Goal: Check status: Check status

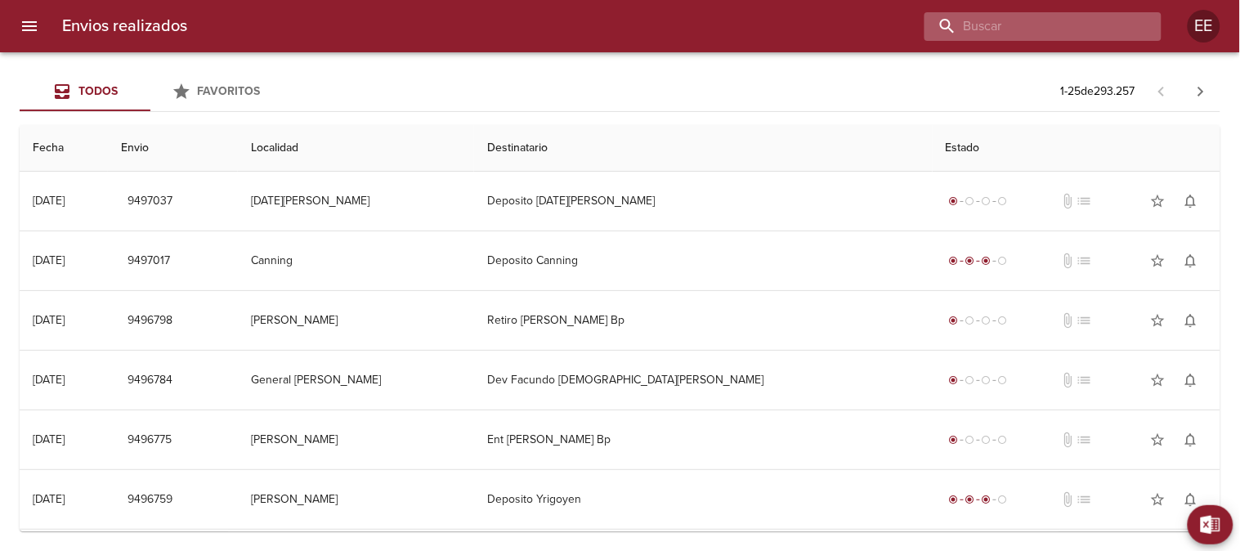
click at [1042, 19] on input "buscar" at bounding box center [1029, 26] width 209 height 29
paste input "[PERSON_NAME]"
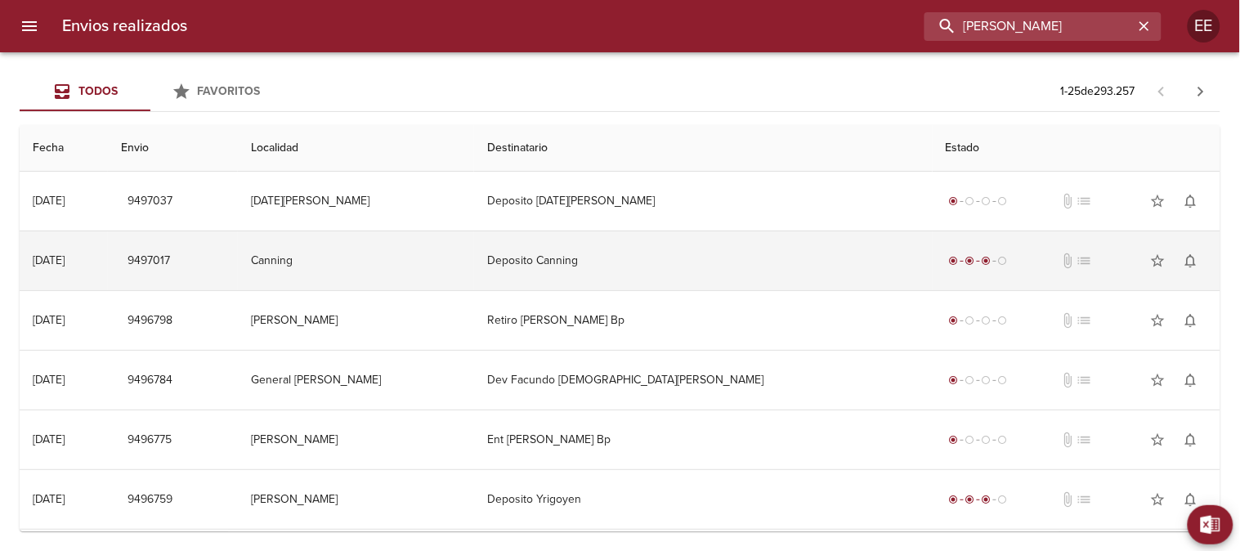
type input "[PERSON_NAME]"
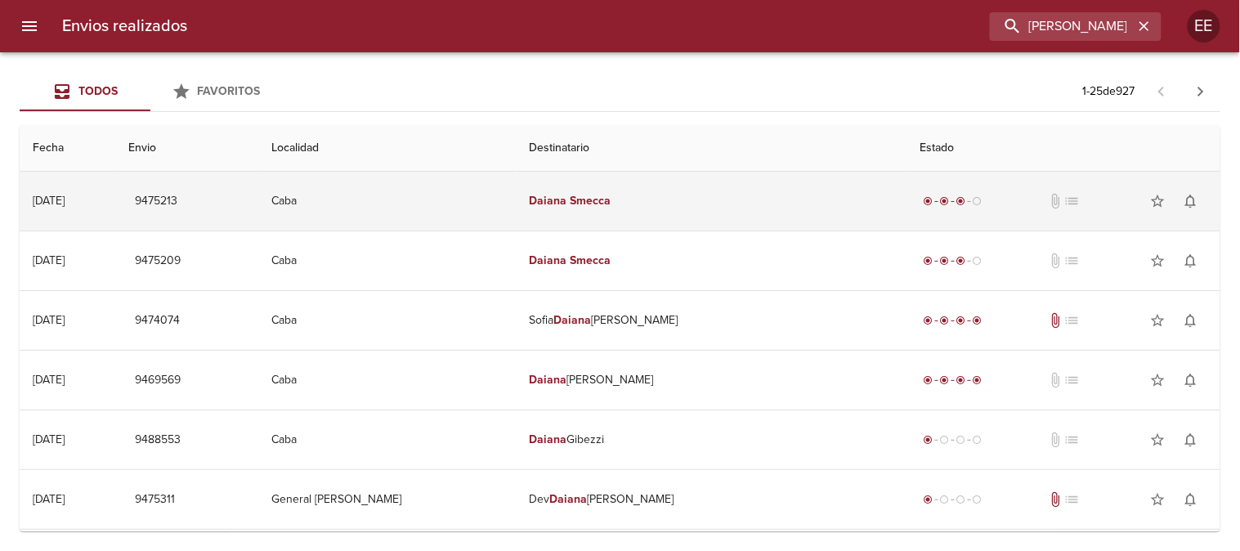
click at [567, 206] on em "Daiana" at bounding box center [548, 201] width 38 height 14
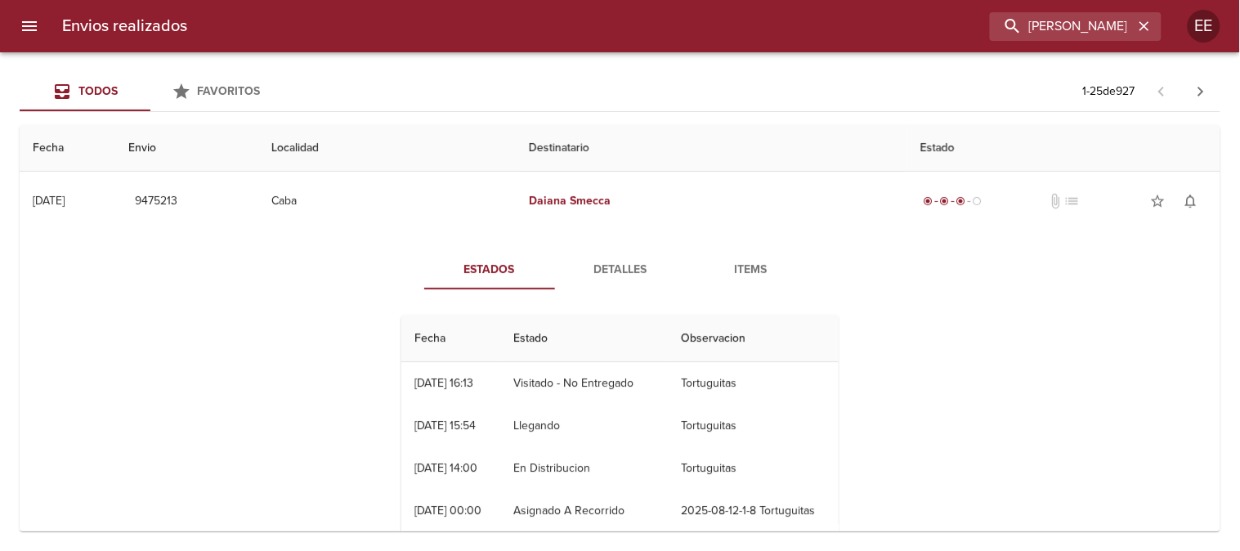
click at [589, 267] on span "Detalles" at bounding box center [620, 270] width 111 height 20
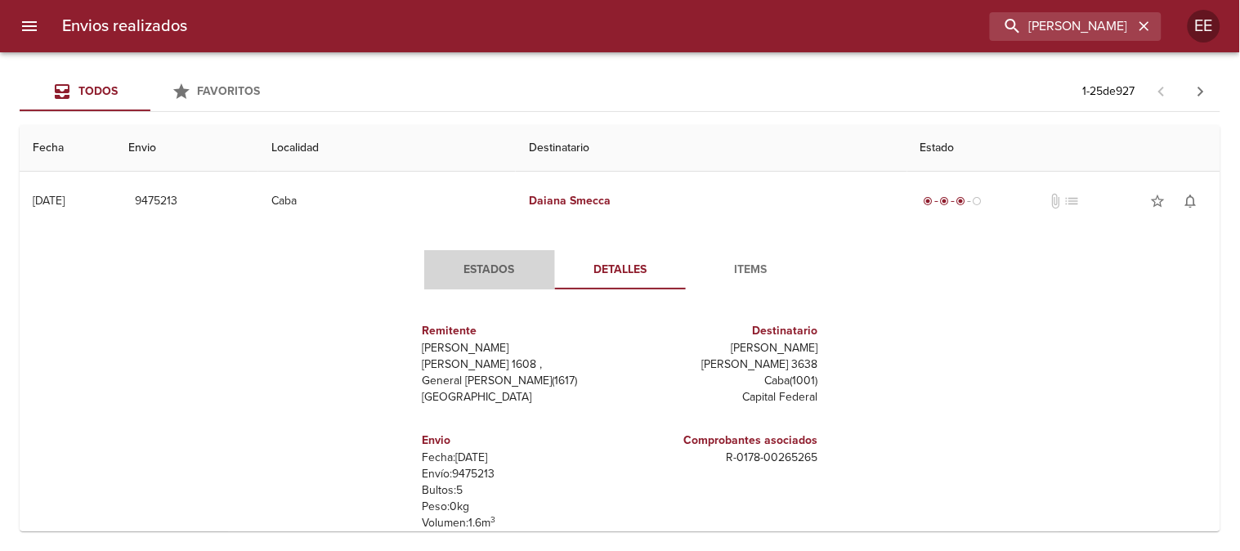
click at [495, 267] on span "Estados" at bounding box center [489, 270] width 111 height 20
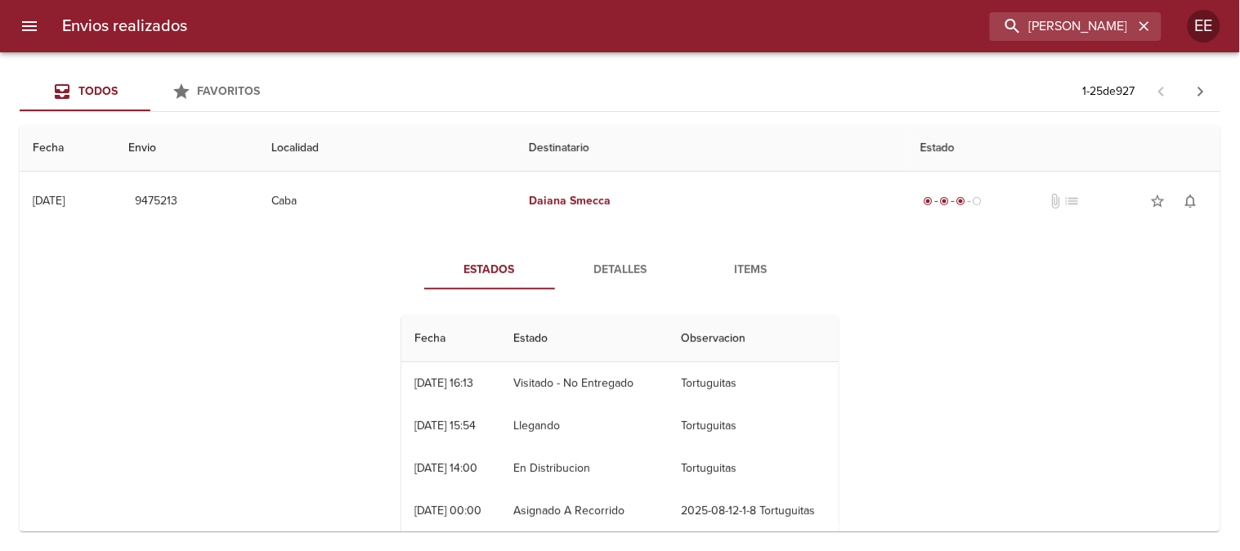
click at [623, 270] on span "Detalles" at bounding box center [620, 270] width 111 height 20
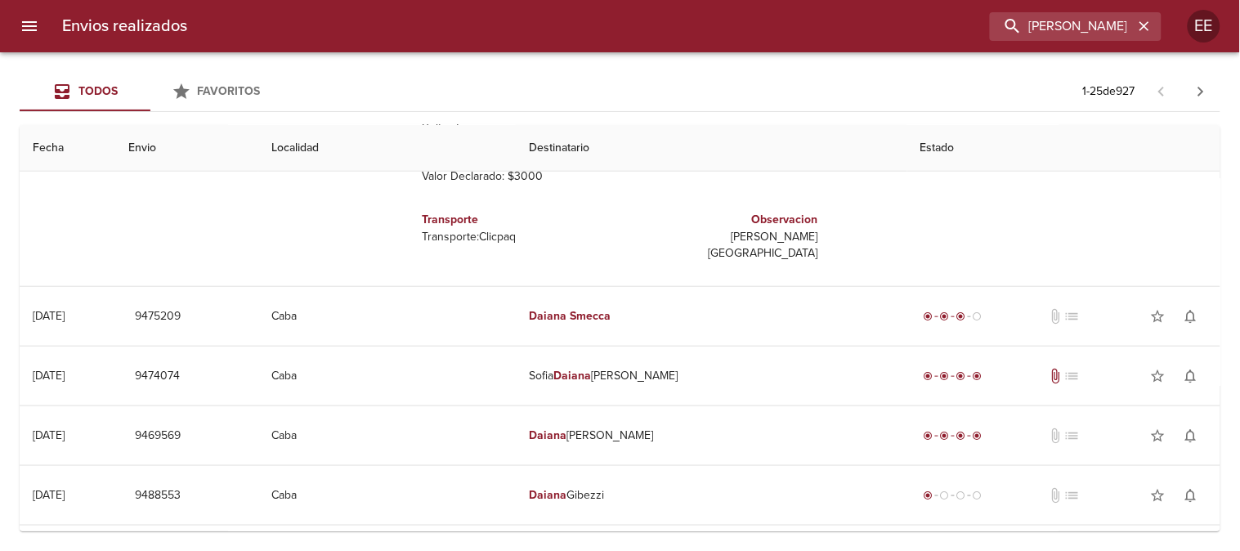
scroll to position [91, 0]
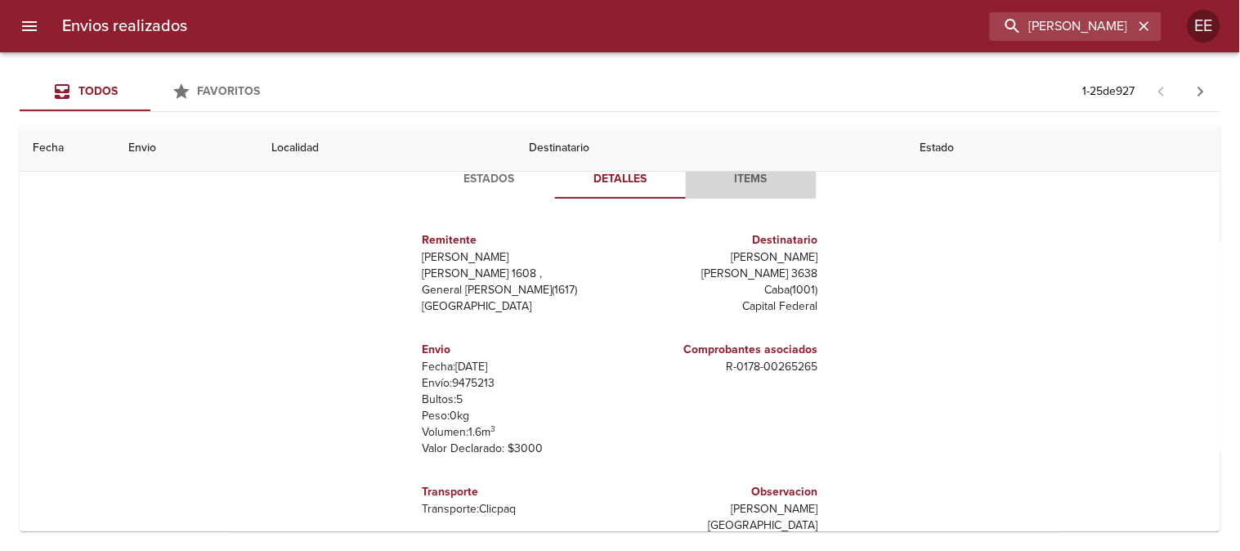
click at [737, 183] on span "Items" at bounding box center [751, 179] width 111 height 20
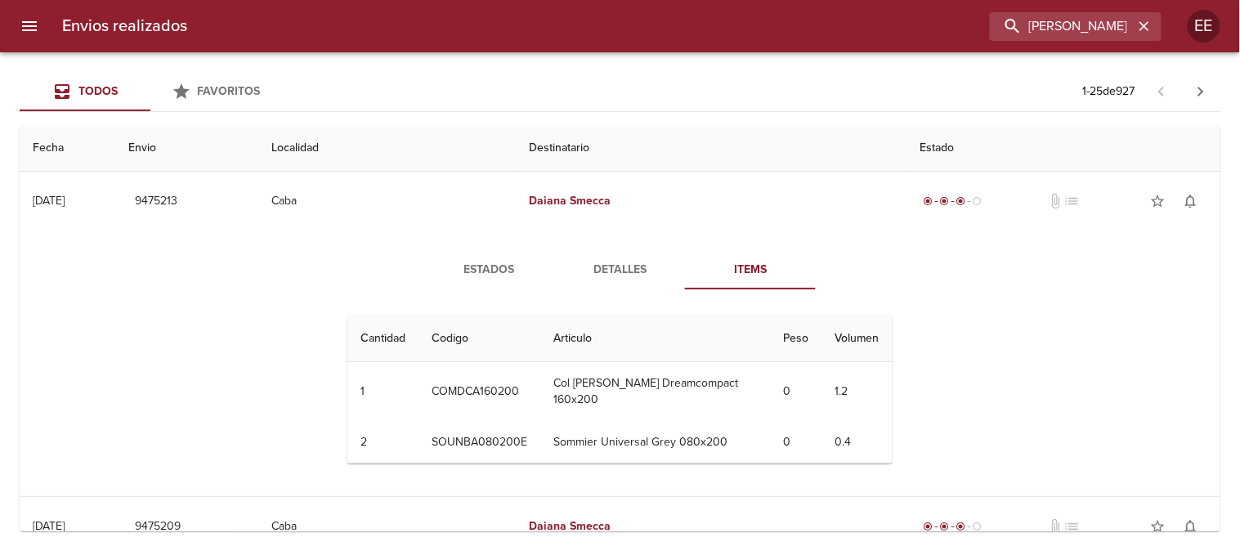
scroll to position [182, 0]
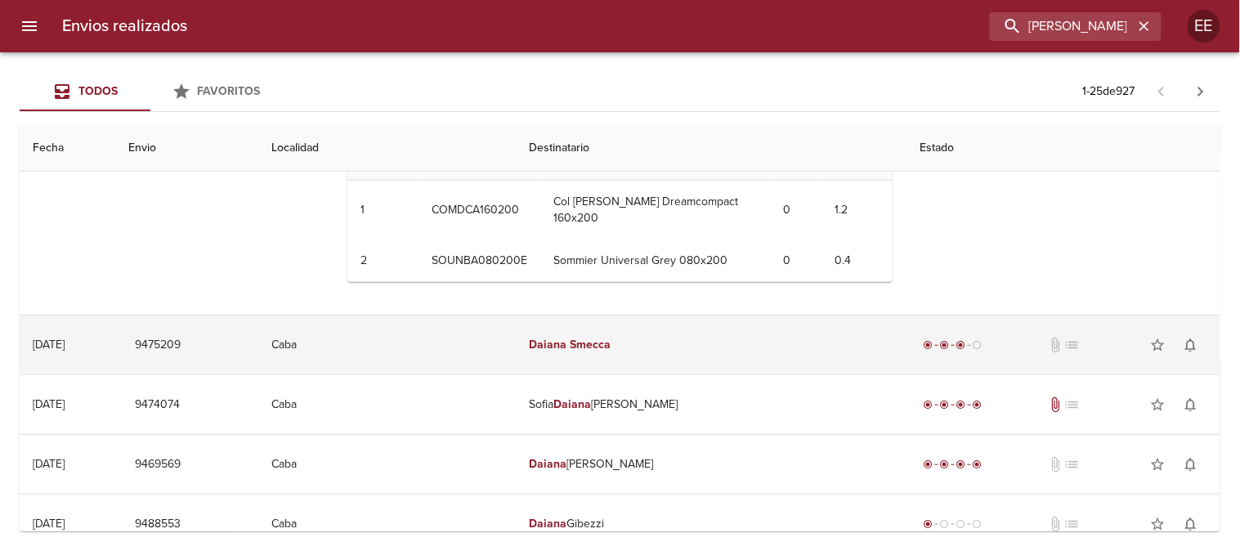
click at [567, 352] on em "Daiana" at bounding box center [548, 345] width 38 height 14
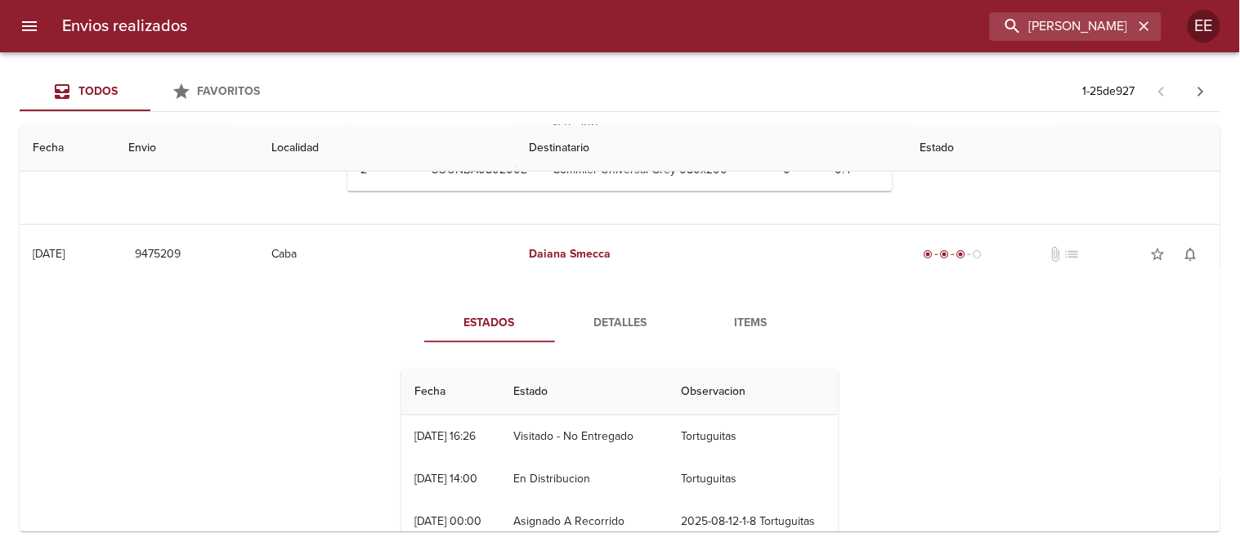
scroll to position [0, 0]
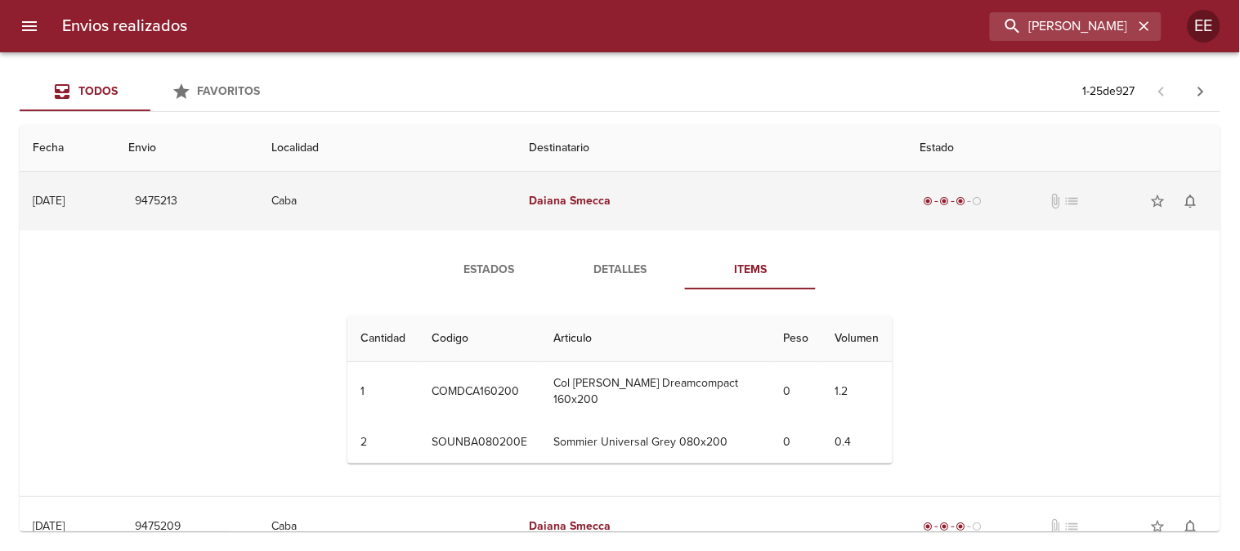
click at [567, 199] on em "Daiana" at bounding box center [548, 201] width 38 height 14
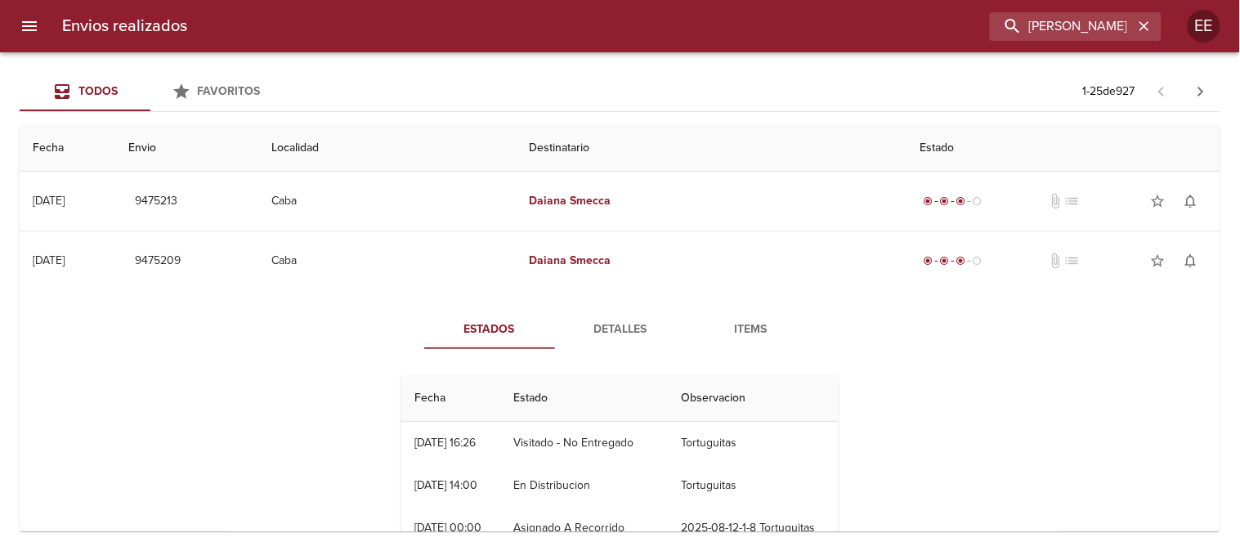
click at [742, 330] on span "Items" at bounding box center [751, 330] width 111 height 20
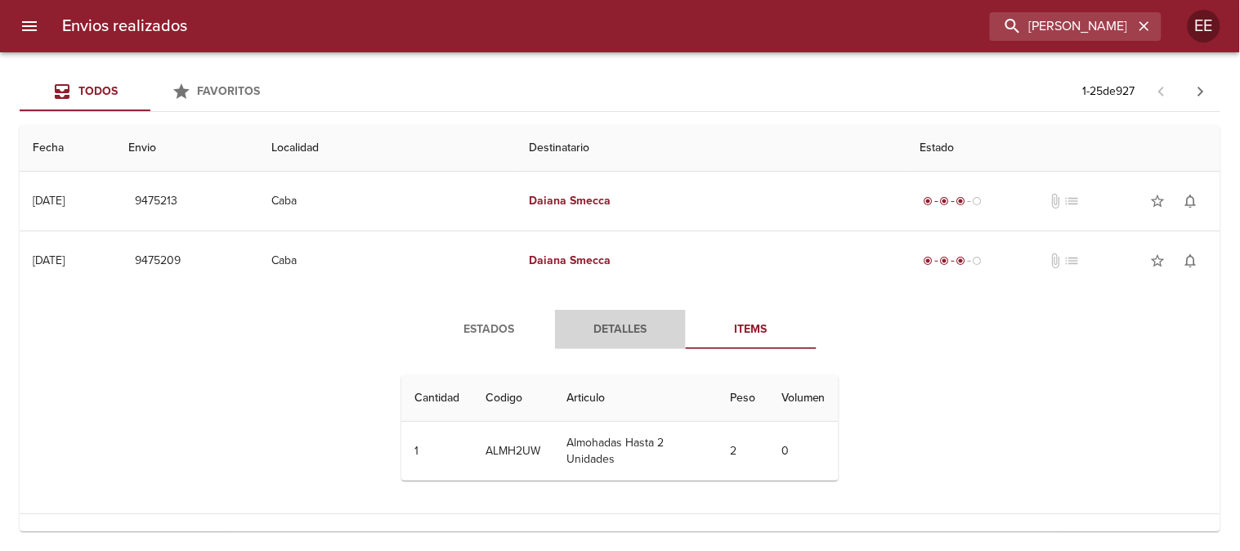
click at [630, 327] on span "Detalles" at bounding box center [620, 330] width 111 height 20
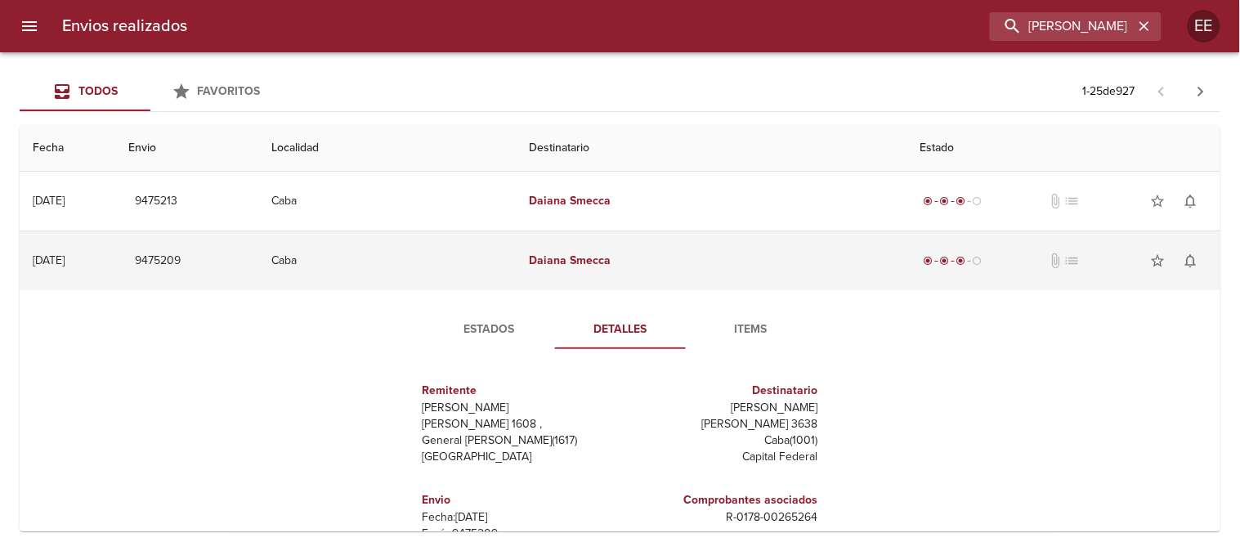
click at [594, 255] on em "Smecca" at bounding box center [590, 260] width 41 height 14
